Goal: Check status: Check status

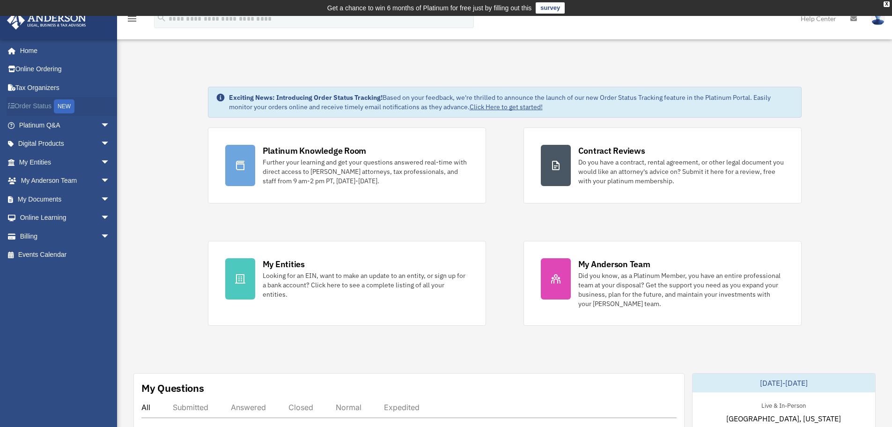
click at [31, 104] on link "Order Status NEW" at bounding box center [66, 106] width 118 height 19
click at [101, 161] on span "arrow_drop_down" at bounding box center [110, 162] width 19 height 19
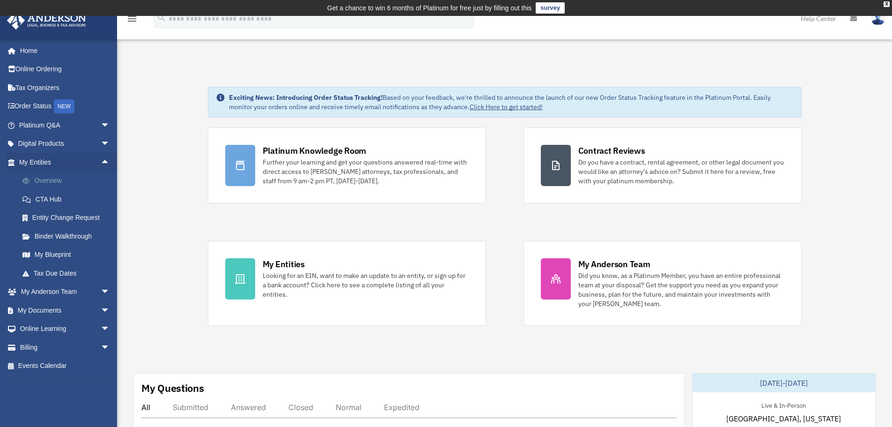
click at [64, 184] on link "Overview" at bounding box center [68, 180] width 111 height 19
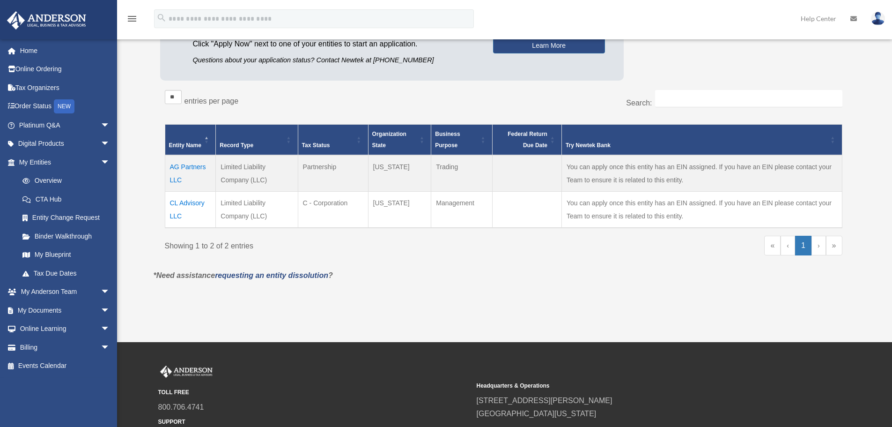
scroll to position [141, 0]
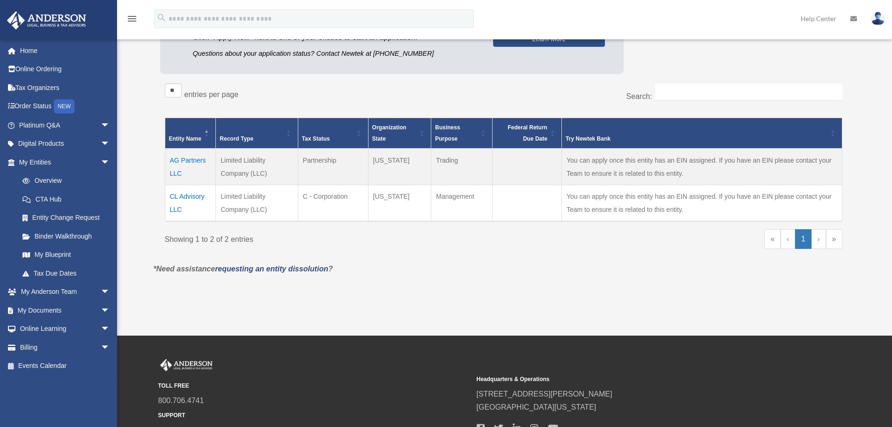
click at [191, 163] on td "AG Partners LLC" at bounding box center [190, 166] width 51 height 37
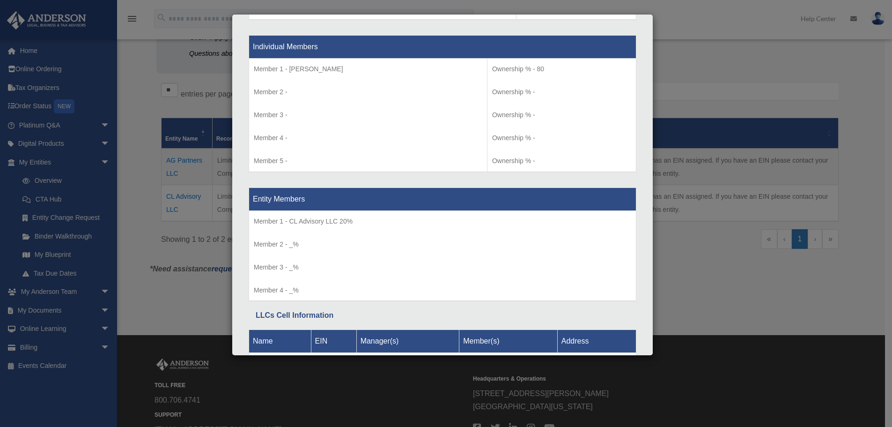
scroll to position [1027, 0]
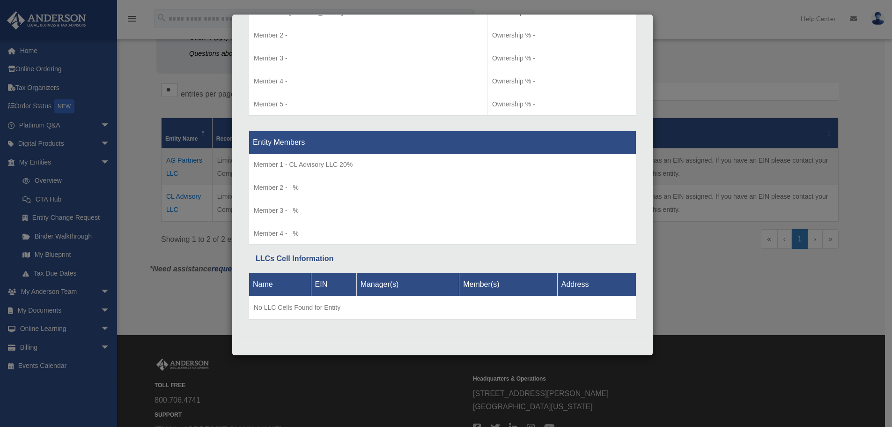
click at [734, 91] on div "Details × Articles Sent Organizational Date" at bounding box center [446, 213] width 892 height 427
